Goal: Book appointment/travel/reservation

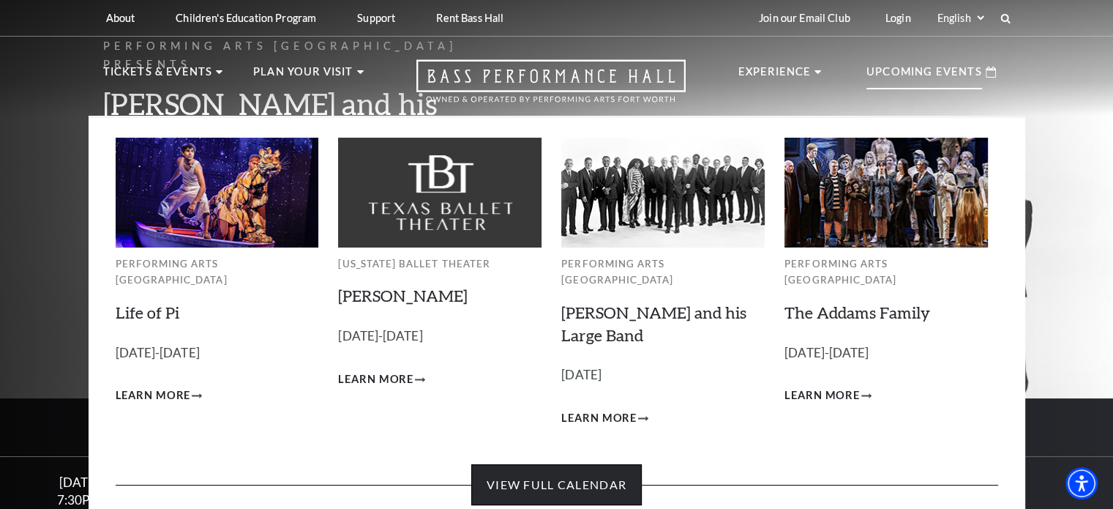
click at [602, 464] on link "View Full Calendar" at bounding box center [556, 484] width 171 height 41
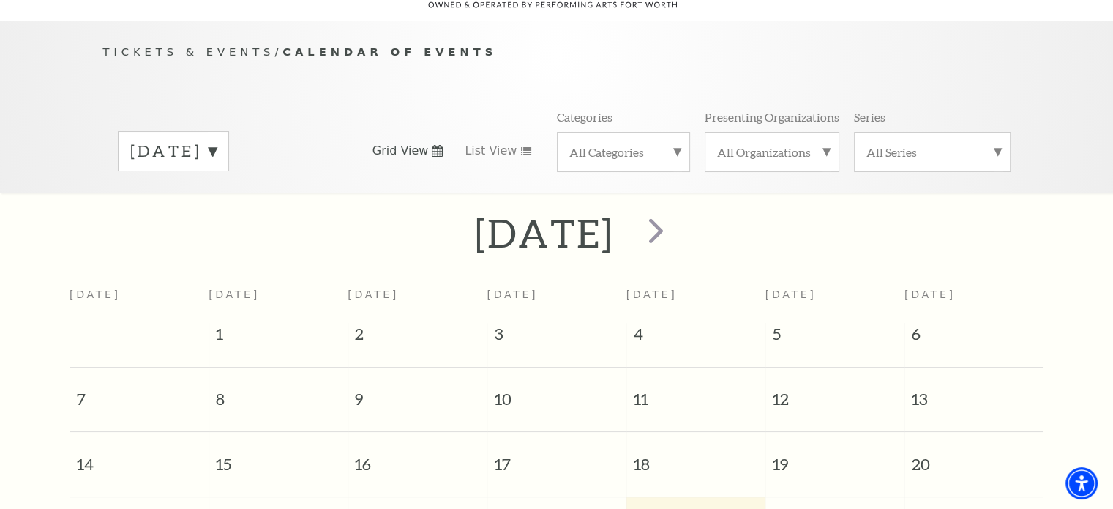
scroll to position [129, 0]
click at [676, 142] on label "All Categories" at bounding box center [623, 149] width 108 height 15
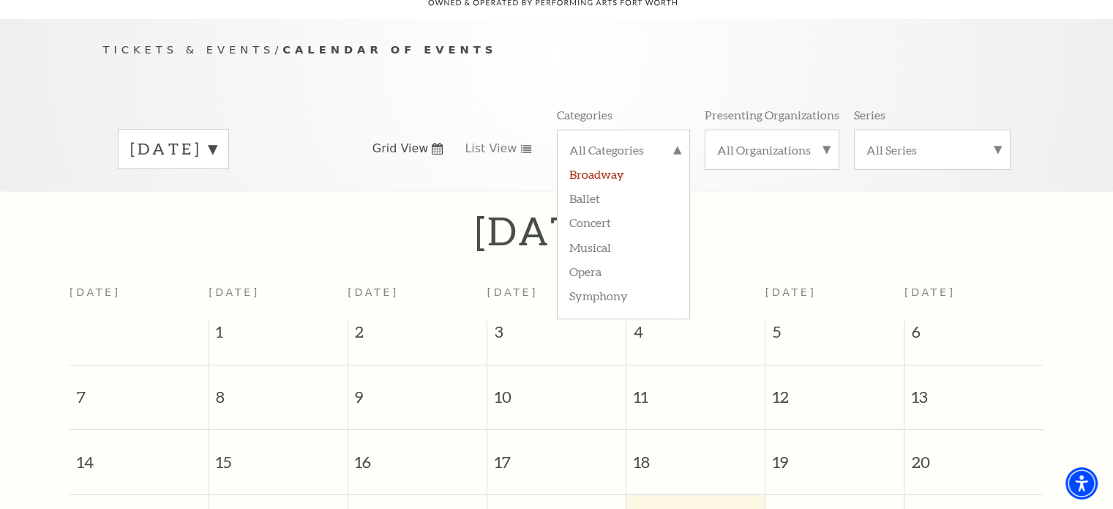
click at [617, 161] on label "Broadway" at bounding box center [623, 173] width 108 height 24
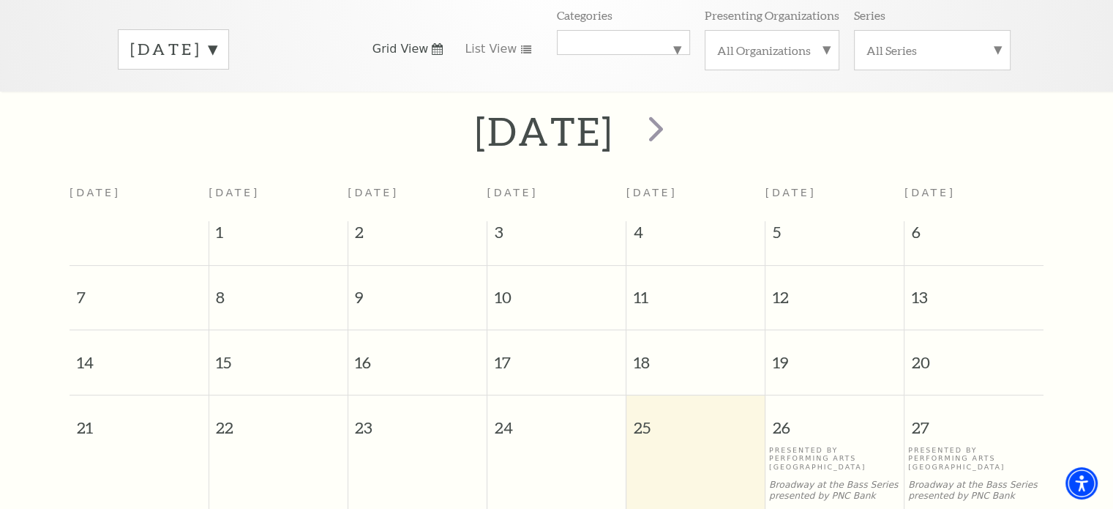
scroll to position [218, 0]
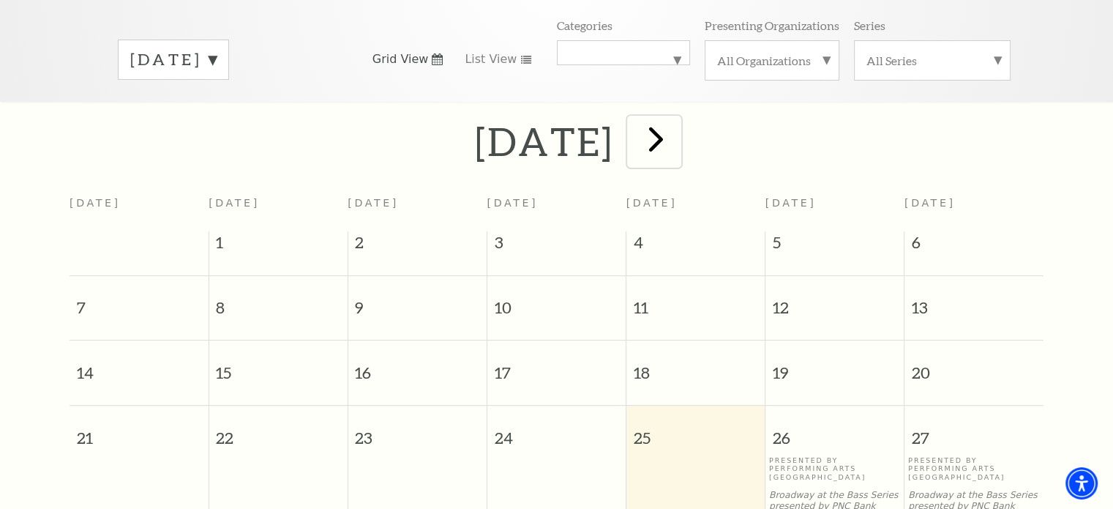
click at [677, 127] on span "next" at bounding box center [656, 139] width 42 height 42
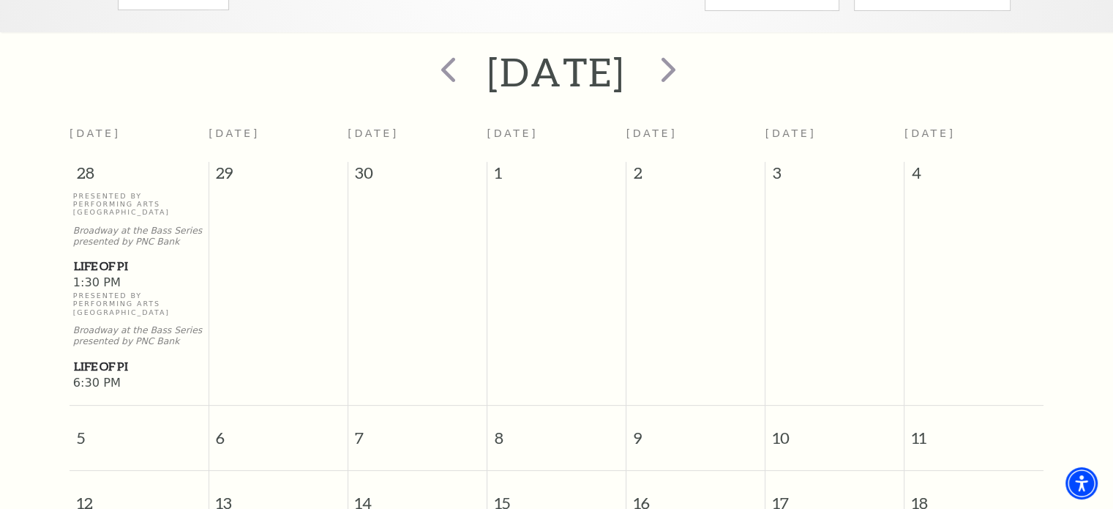
scroll to position [260, 0]
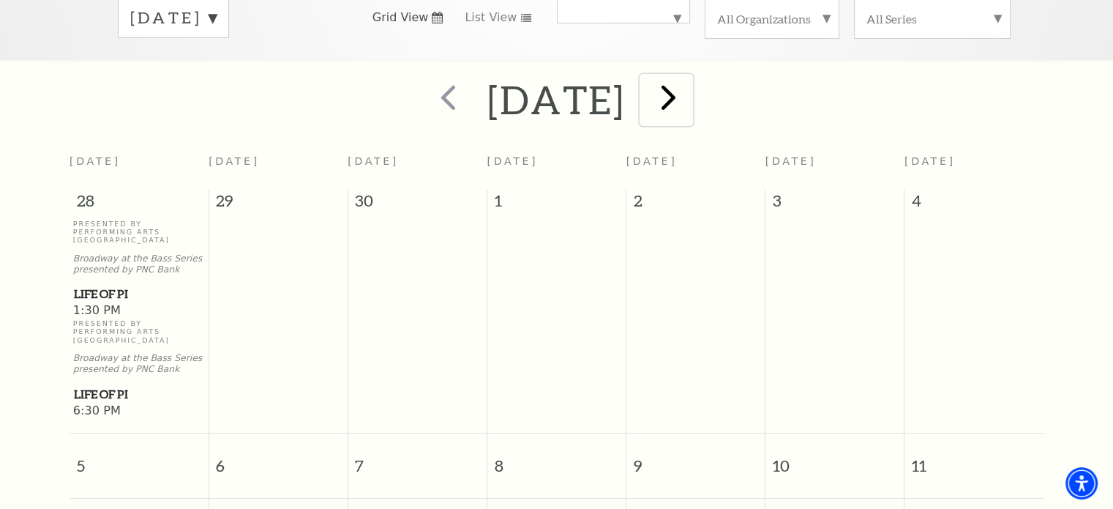
click at [689, 81] on span "next" at bounding box center [669, 97] width 42 height 42
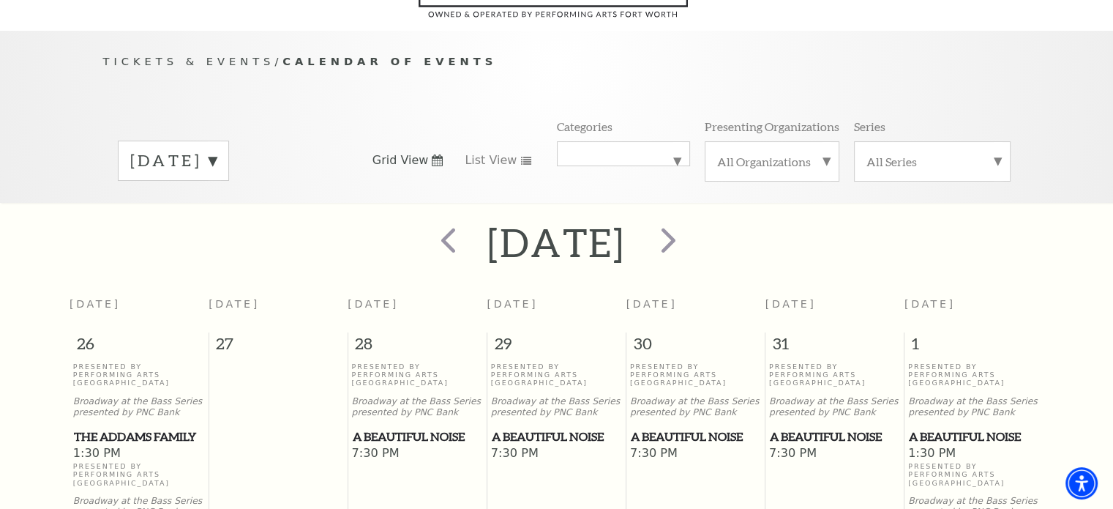
scroll to position [118, 0]
click at [689, 228] on span "next" at bounding box center [669, 239] width 42 height 42
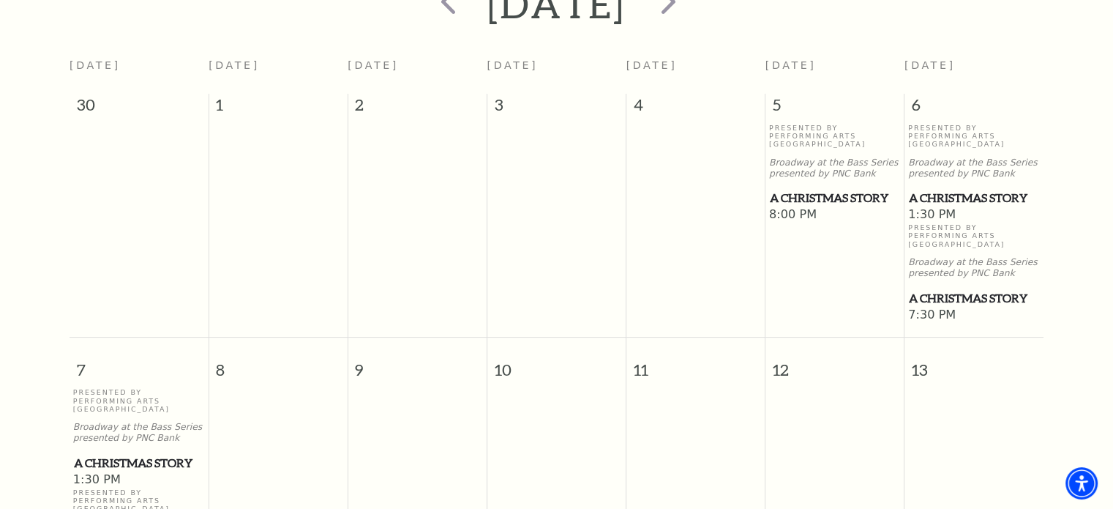
scroll to position [64, 0]
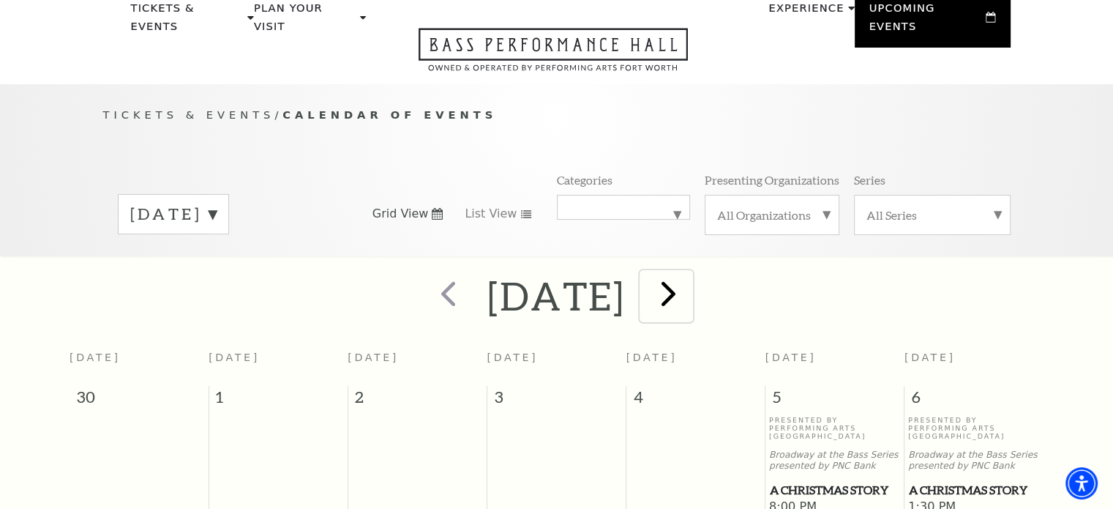
click at [689, 284] on span "next" at bounding box center [669, 293] width 42 height 42
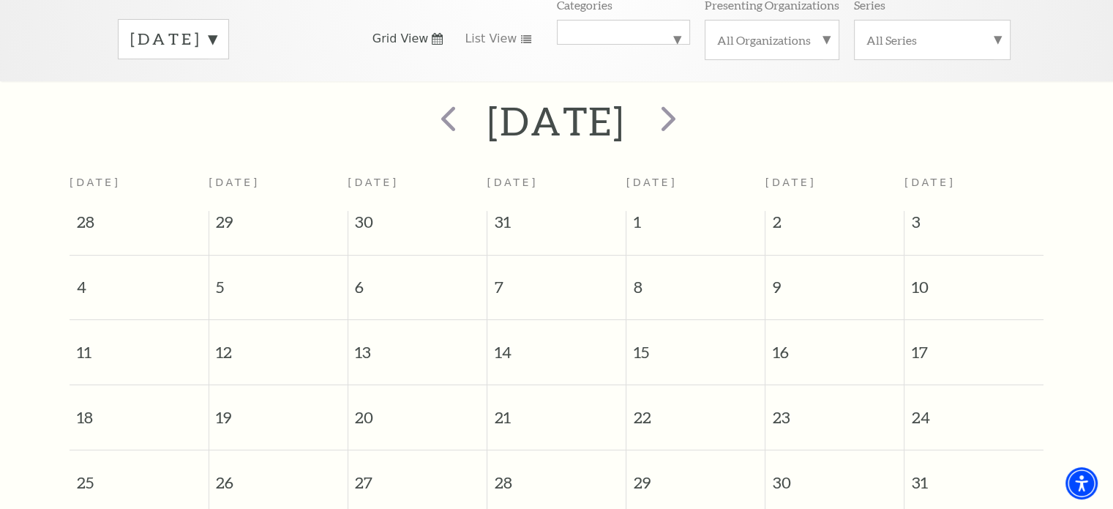
scroll to position [238, 0]
click at [689, 99] on span "next" at bounding box center [669, 119] width 42 height 42
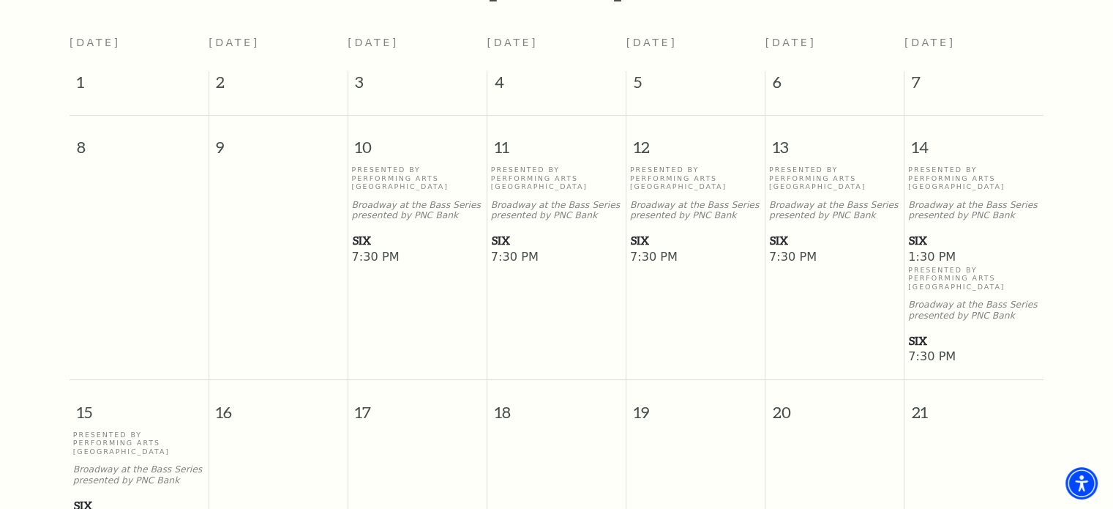
scroll to position [379, 0]
click at [925, 249] on span "1:30 PM" at bounding box center [974, 257] width 132 height 16
click at [916, 231] on span "SIX" at bounding box center [974, 240] width 130 height 18
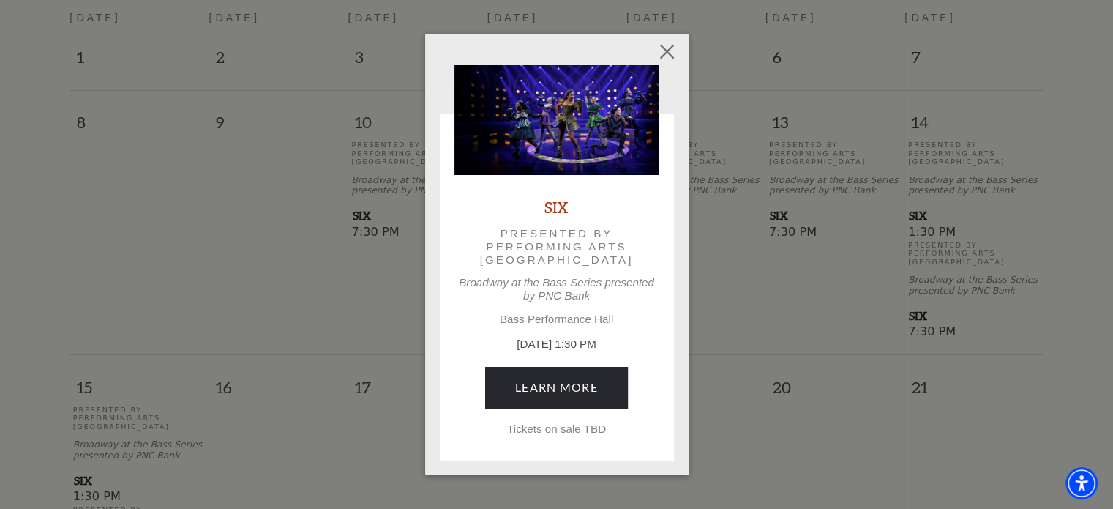
scroll to position [370, 0]
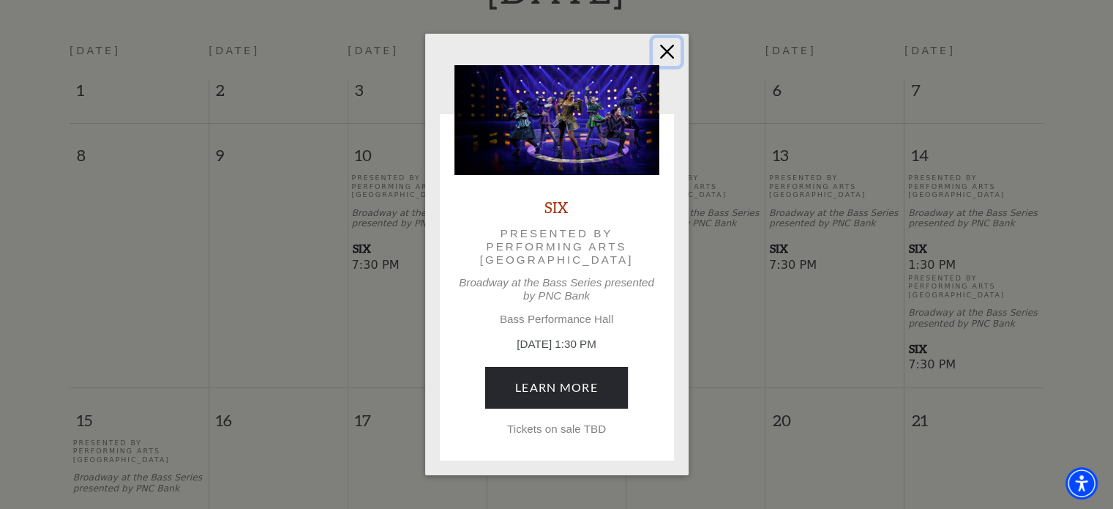
click at [667, 45] on button "Close" at bounding box center [667, 52] width 28 height 28
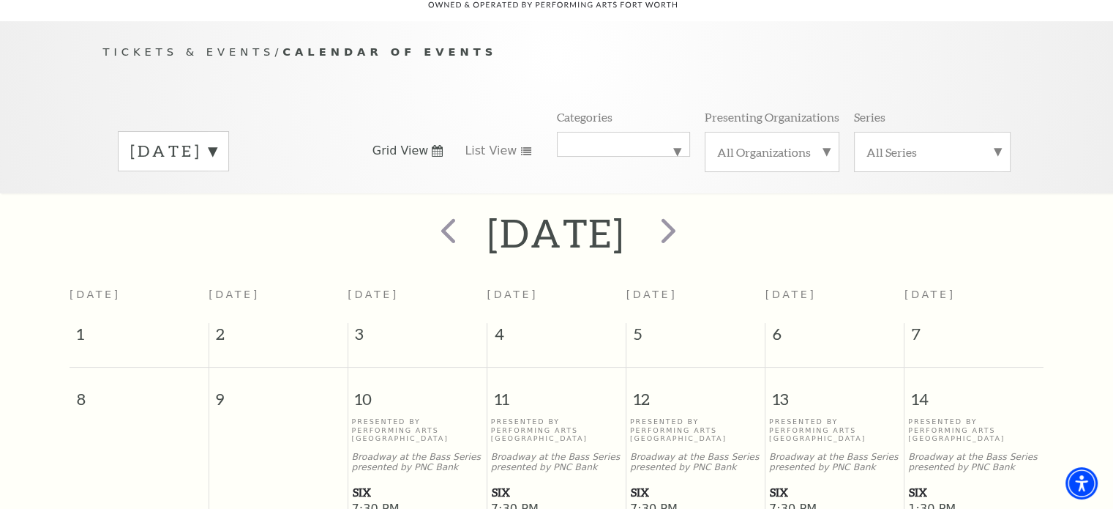
scroll to position [127, 0]
click at [689, 212] on span "next" at bounding box center [669, 230] width 42 height 42
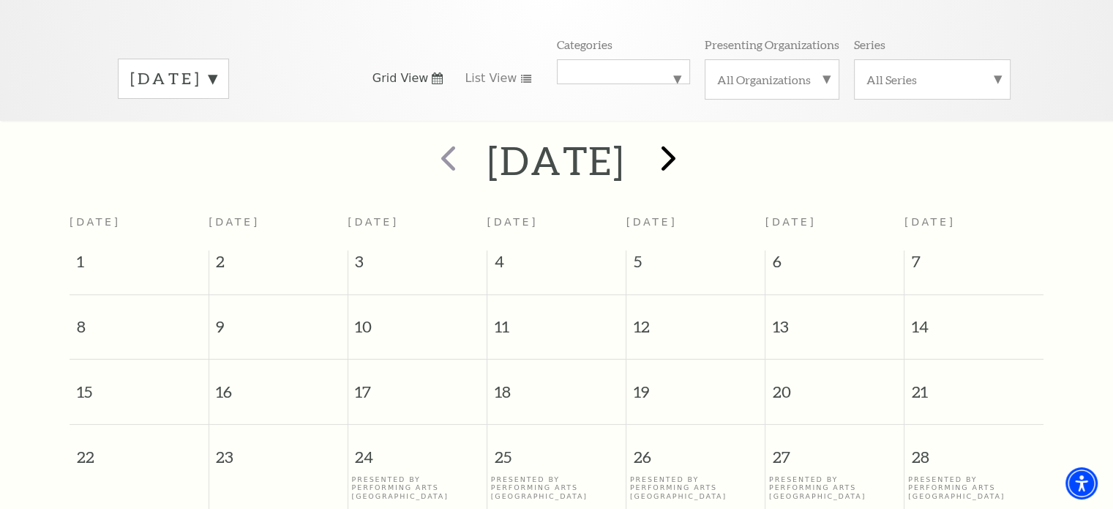
scroll to position [200, 0]
click at [689, 143] on span "next" at bounding box center [669, 157] width 42 height 42
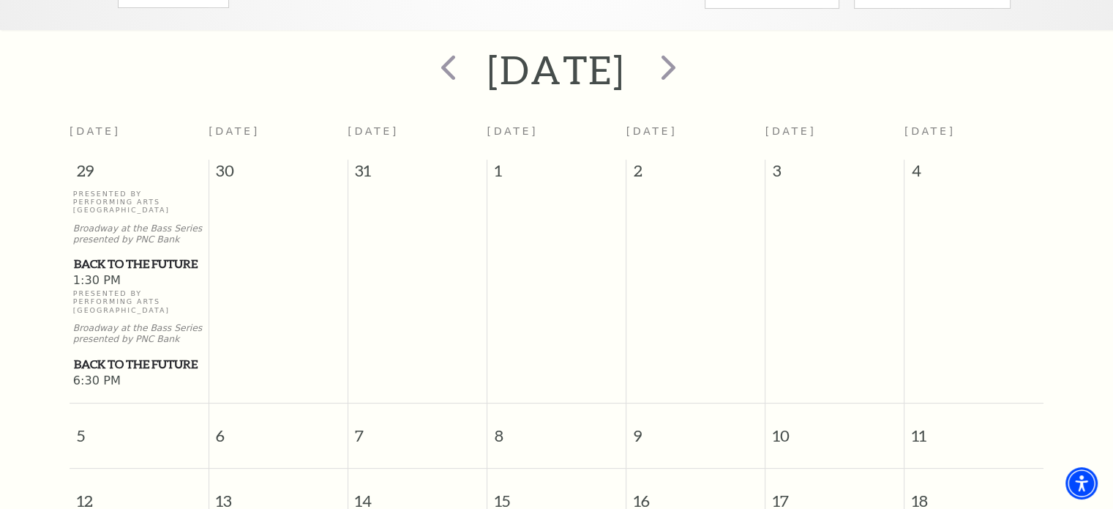
scroll to position [285, 0]
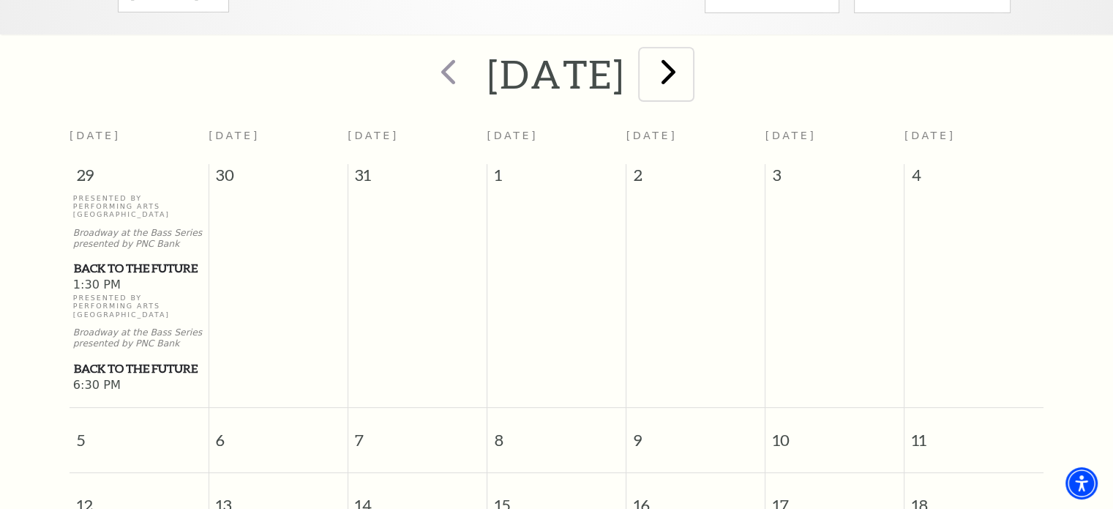
click at [689, 61] on span "next" at bounding box center [669, 72] width 42 height 42
